Goal: Task Accomplishment & Management: Complete application form

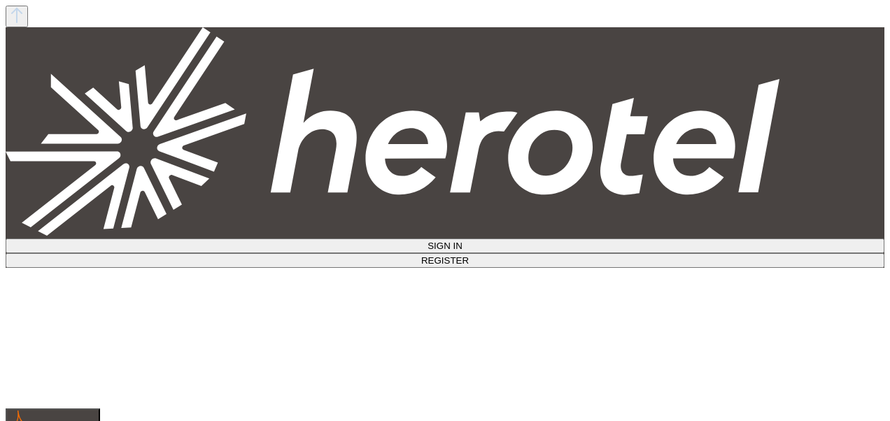
click at [463, 241] on span "SIGN IN" at bounding box center [445, 246] width 35 height 10
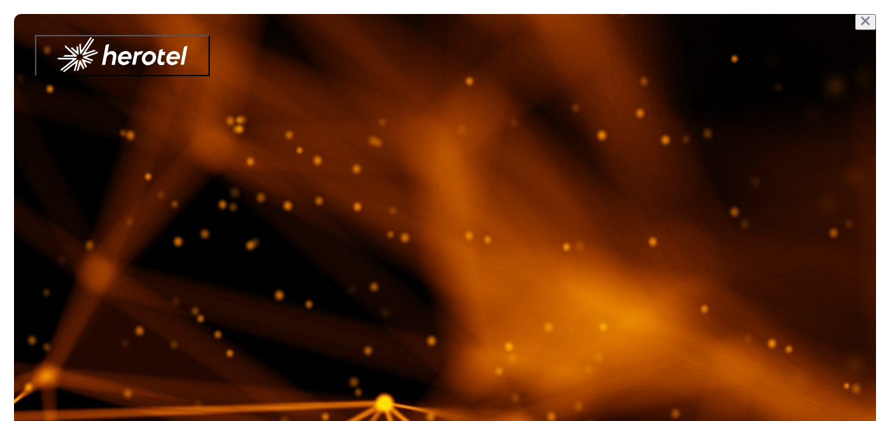
type input "**********"
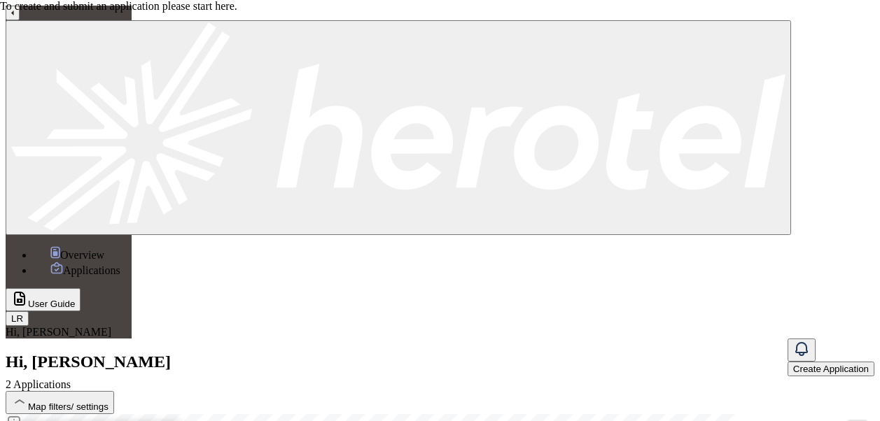
click at [787, 362] on button "Create Application" at bounding box center [830, 369] width 87 height 15
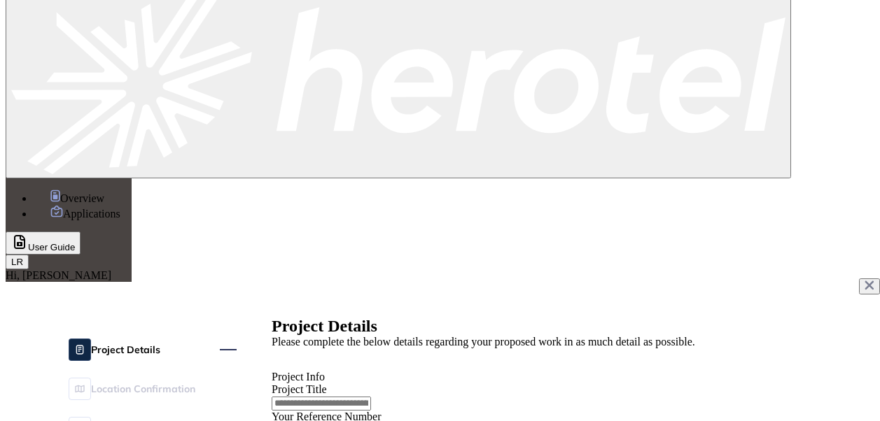
scroll to position [56, 0]
